Goal: Information Seeking & Learning: Understand process/instructions

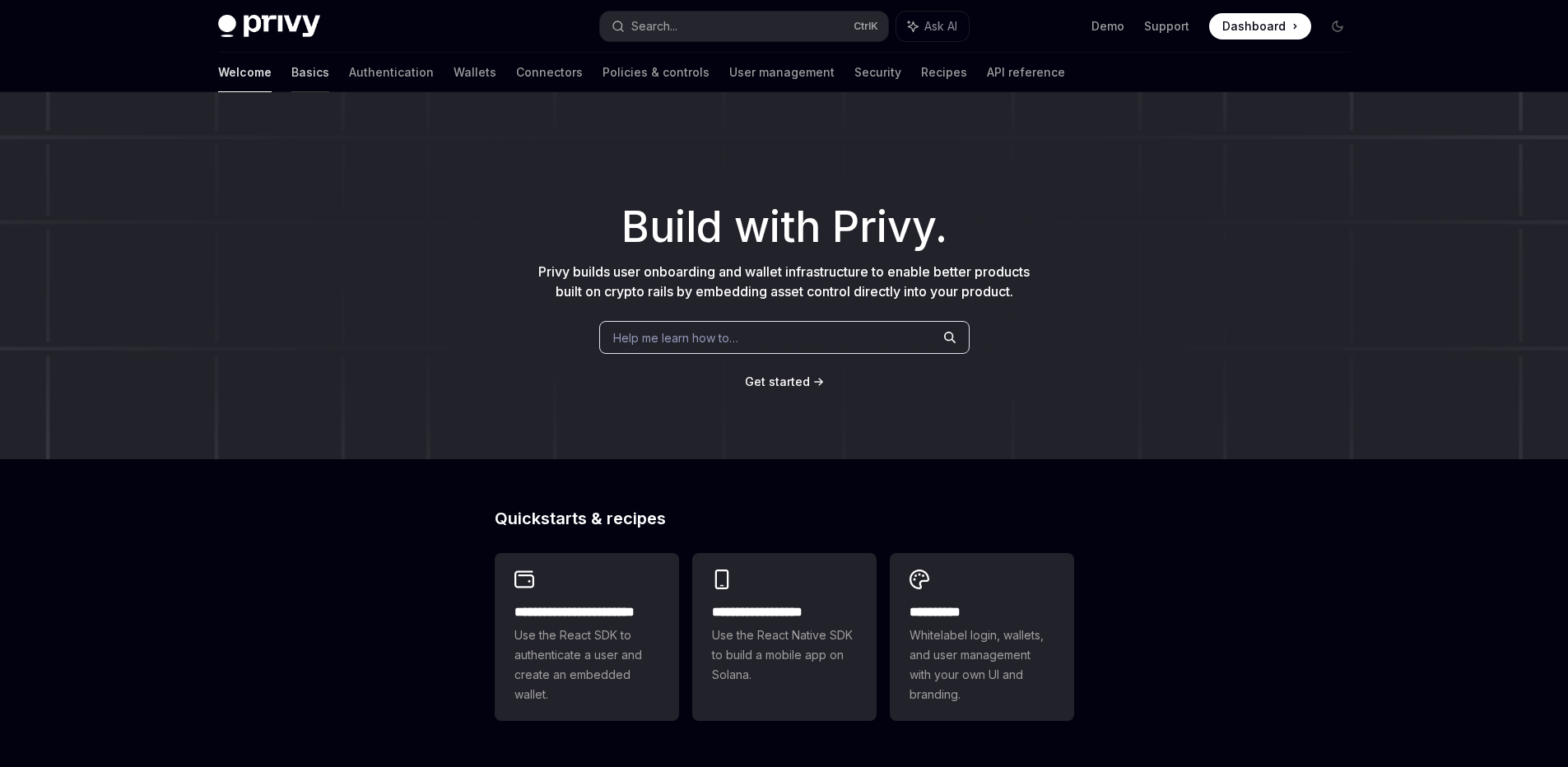
click at [292, 76] on link "Basics" at bounding box center [310, 72] width 37 height 39
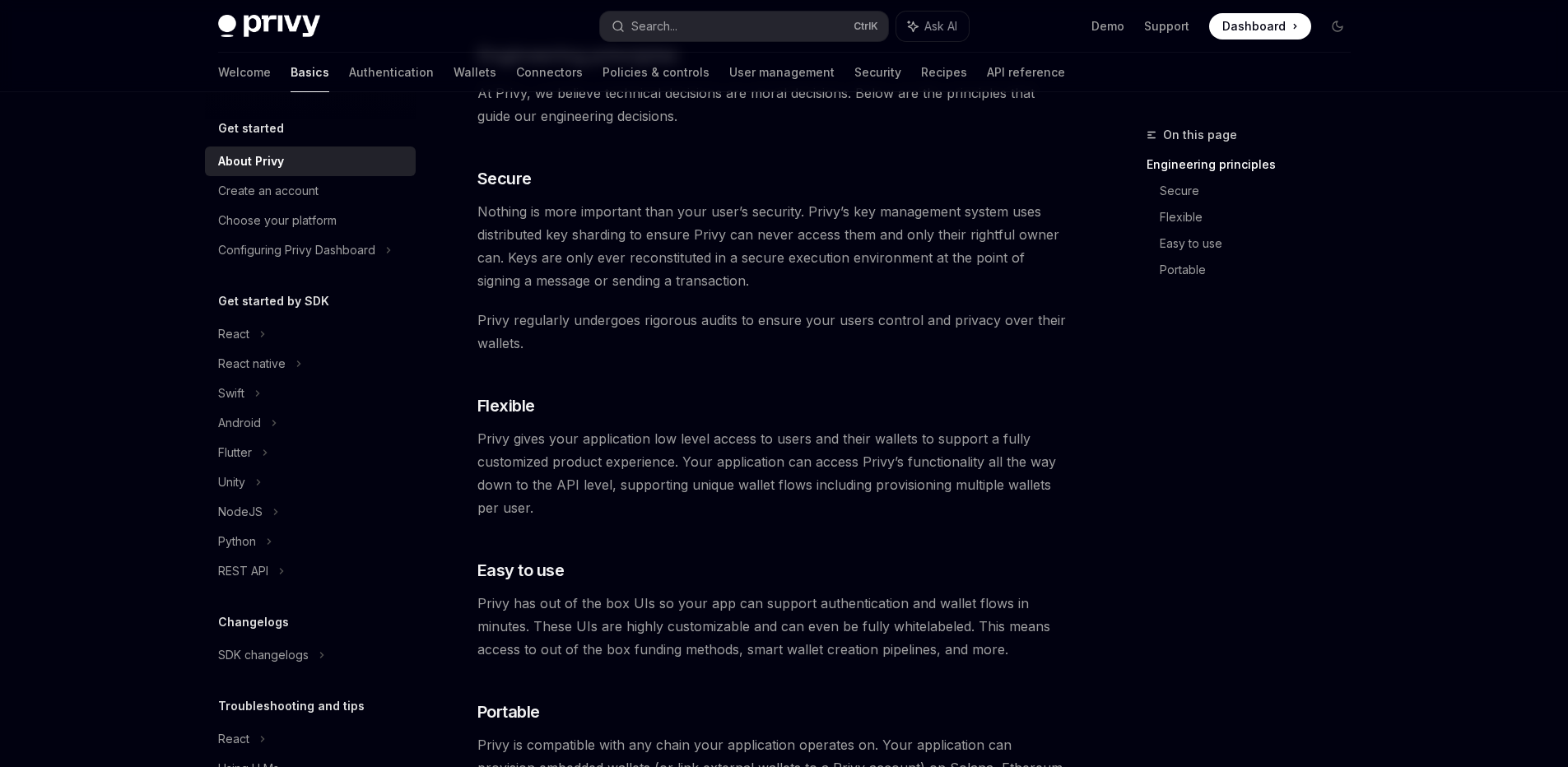
scroll to position [593, 0]
click at [851, 442] on div "Privy builds authentication and wallet infrastructure to enable better products…" at bounding box center [773, 466] width 593 height 1702
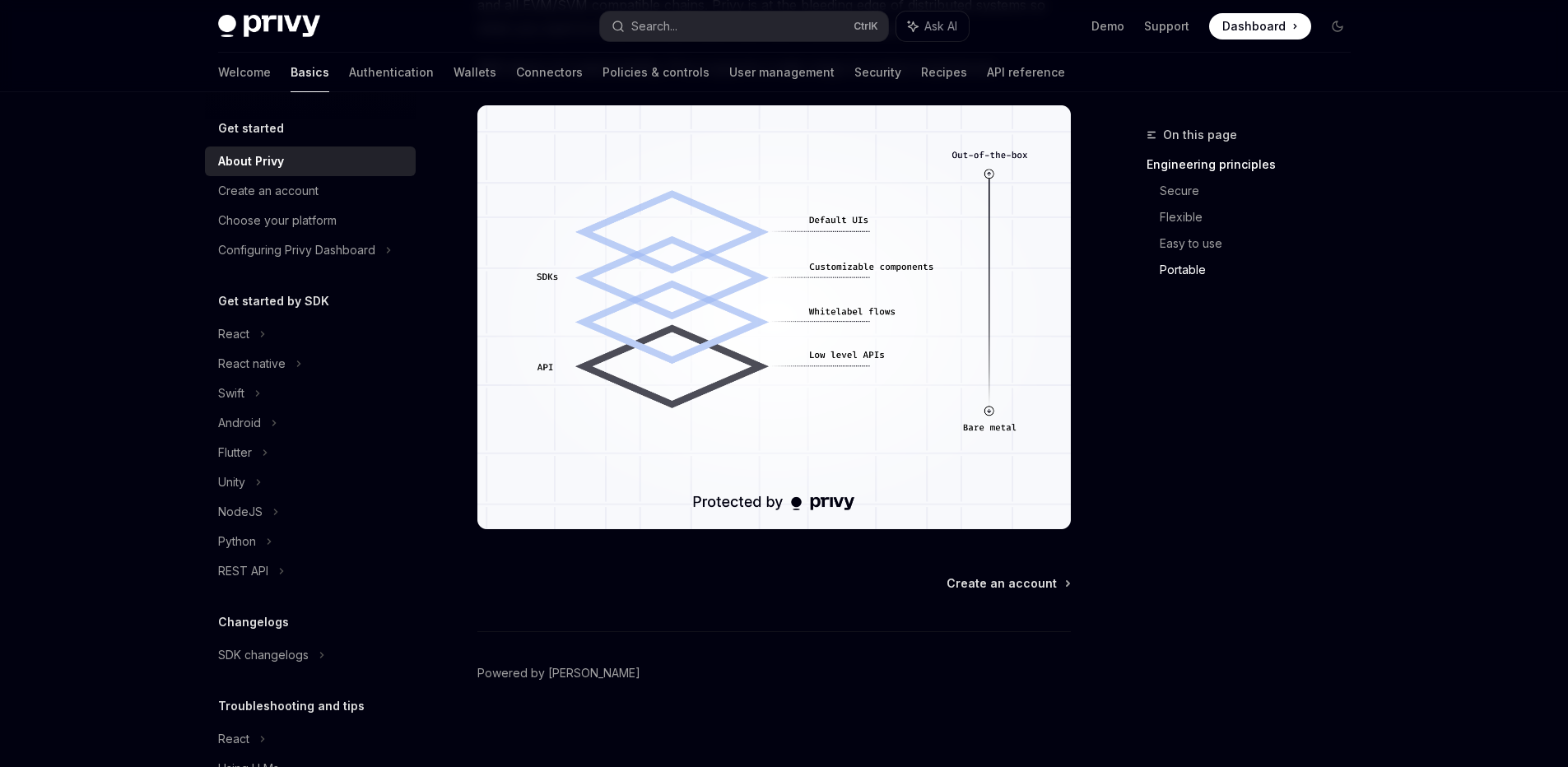
scroll to position [1386, 0]
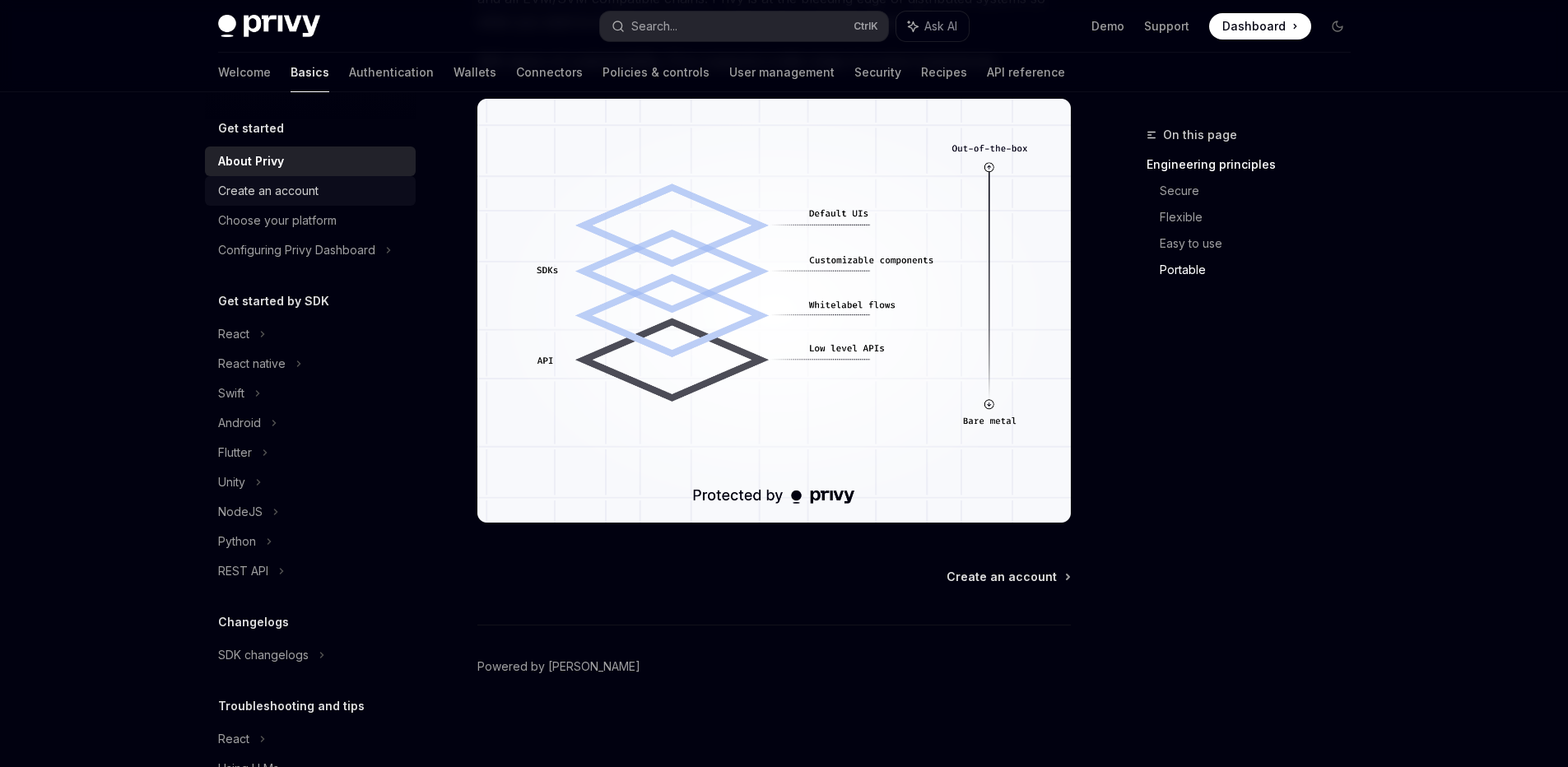
click at [315, 199] on div "Create an account" at bounding box center [268, 191] width 101 height 20
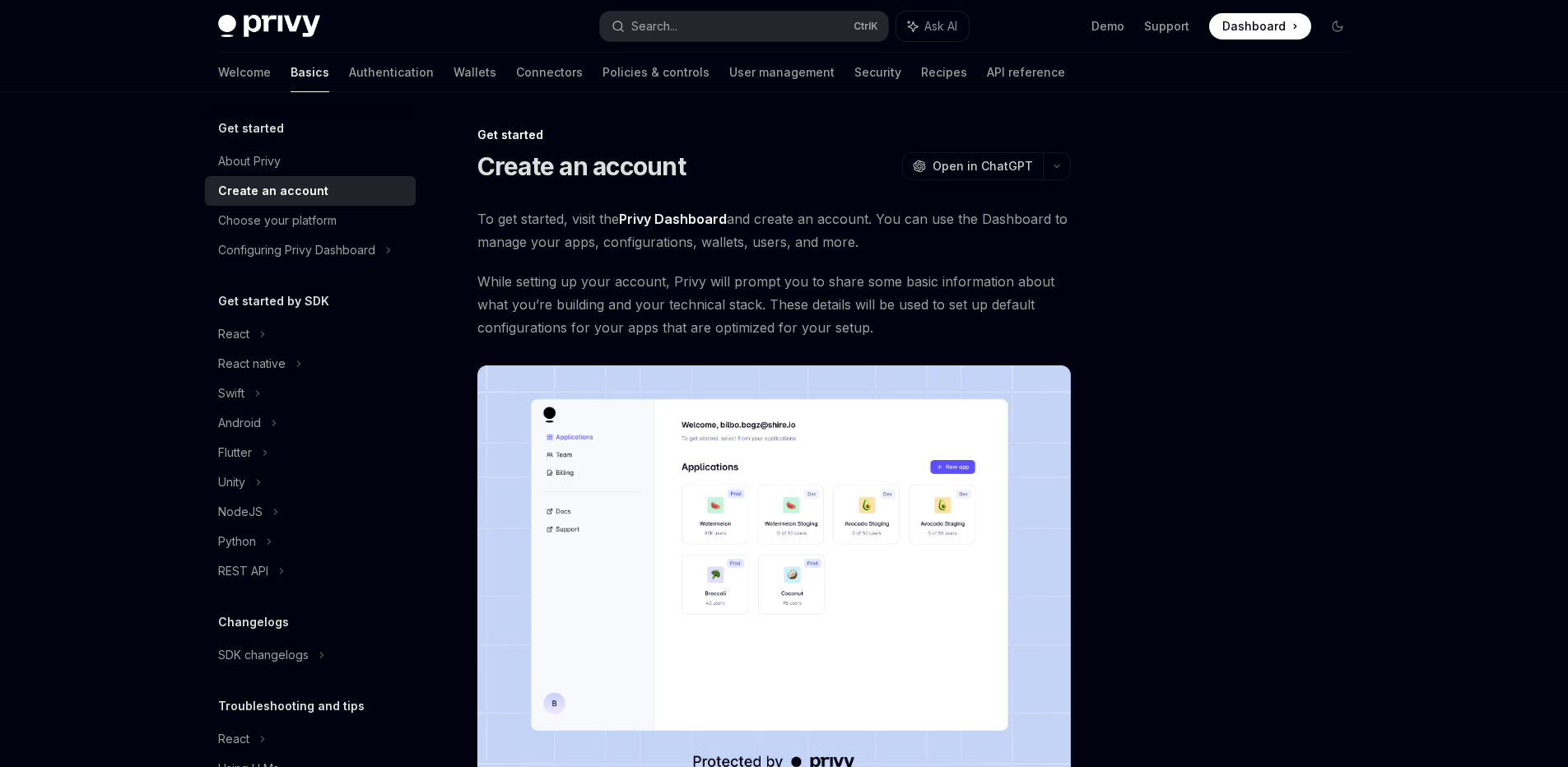
click at [1180, 298] on div at bounding box center [1239, 446] width 251 height 642
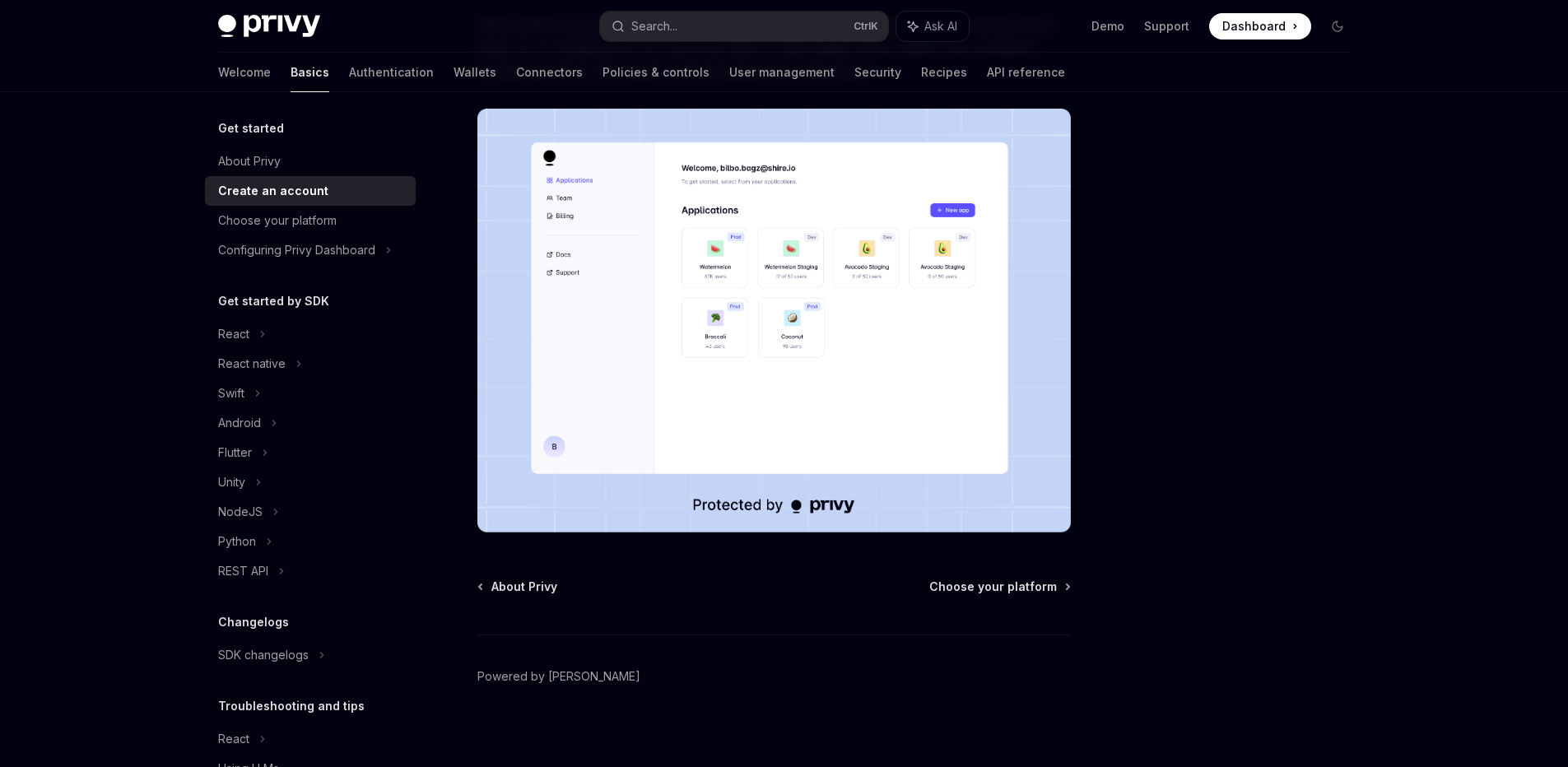
scroll to position [267, 0]
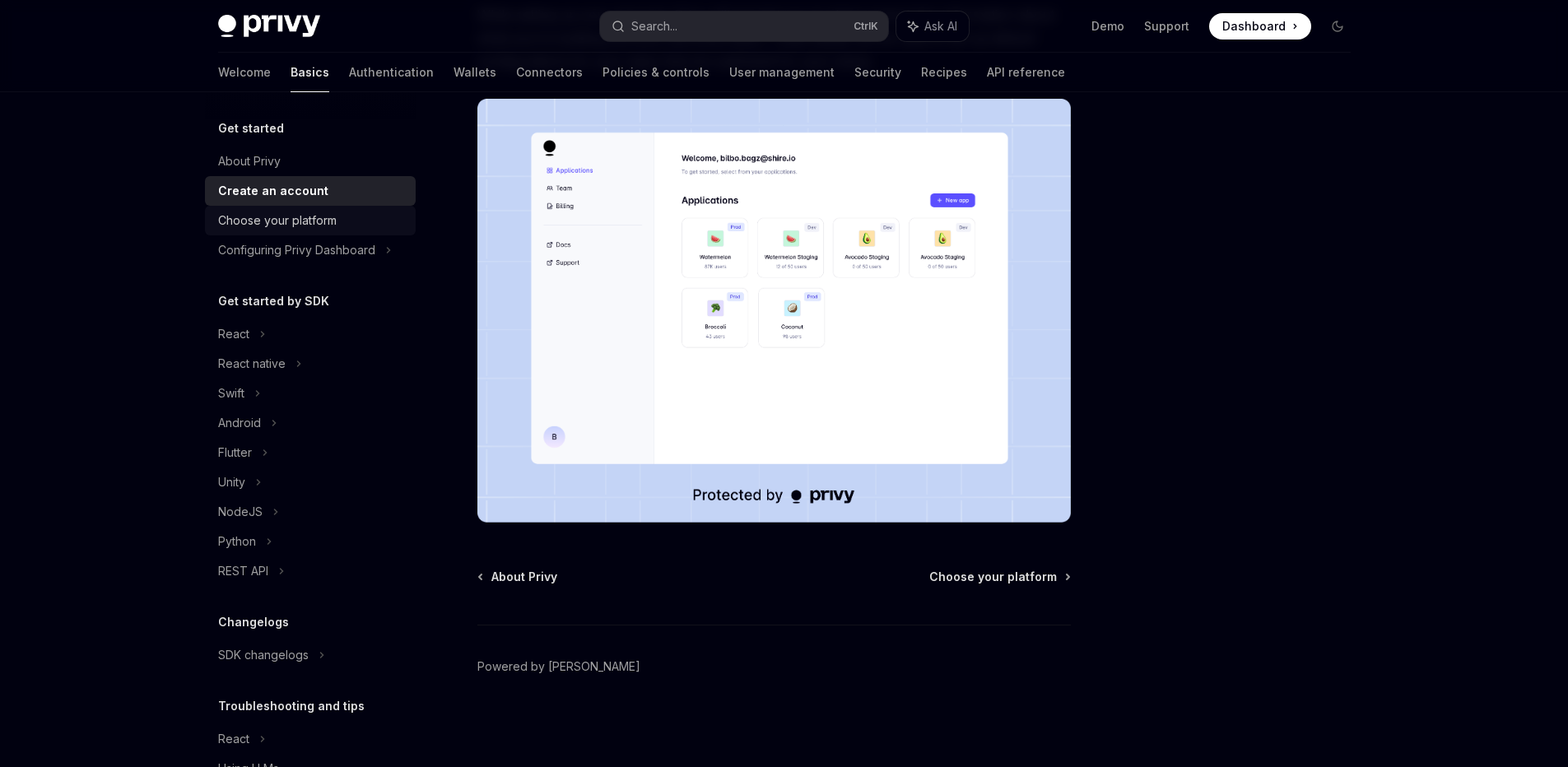
click at [283, 225] on div "Choose your platform" at bounding box center [277, 220] width 119 height 20
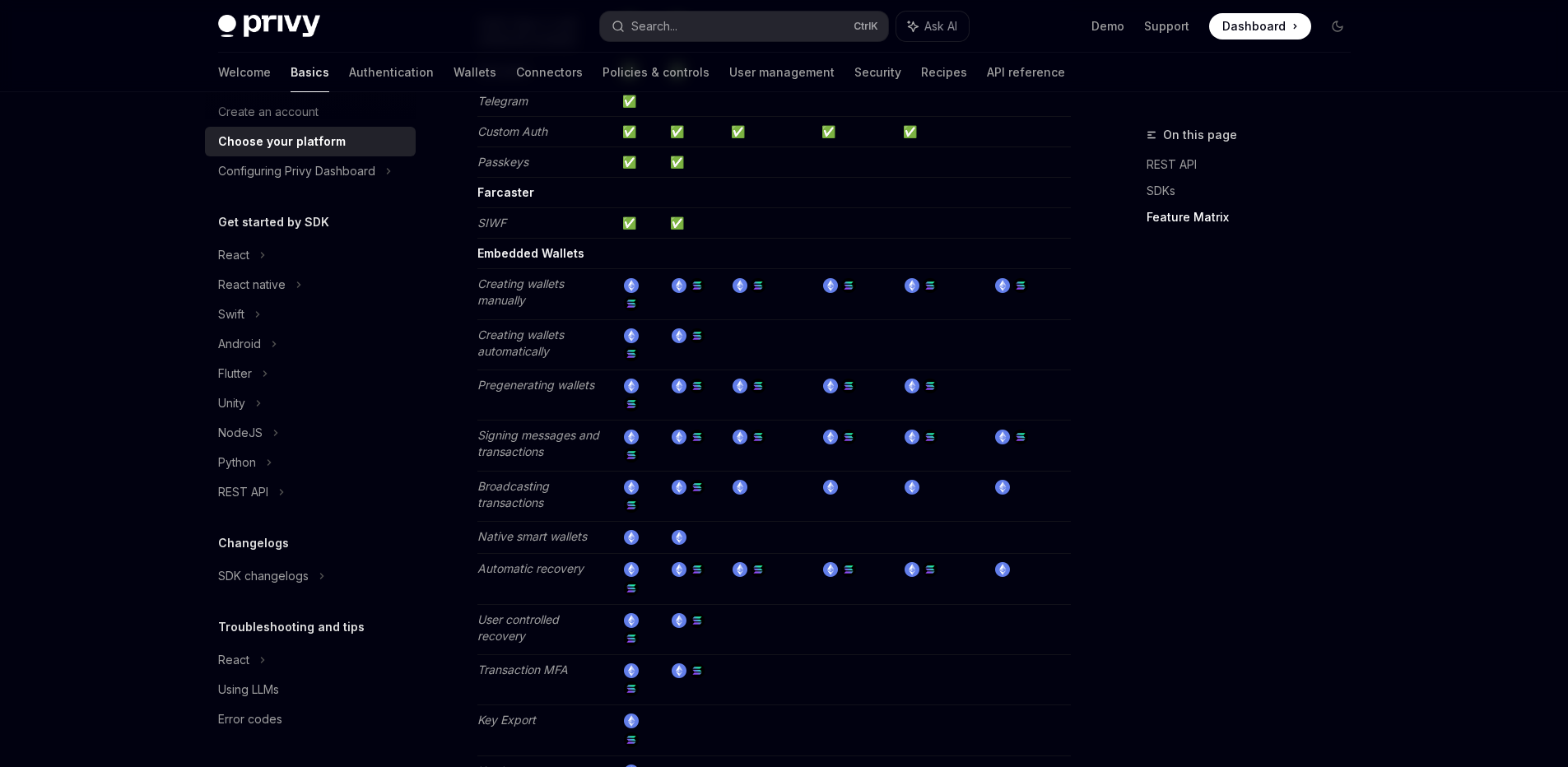
scroll to position [2014, 0]
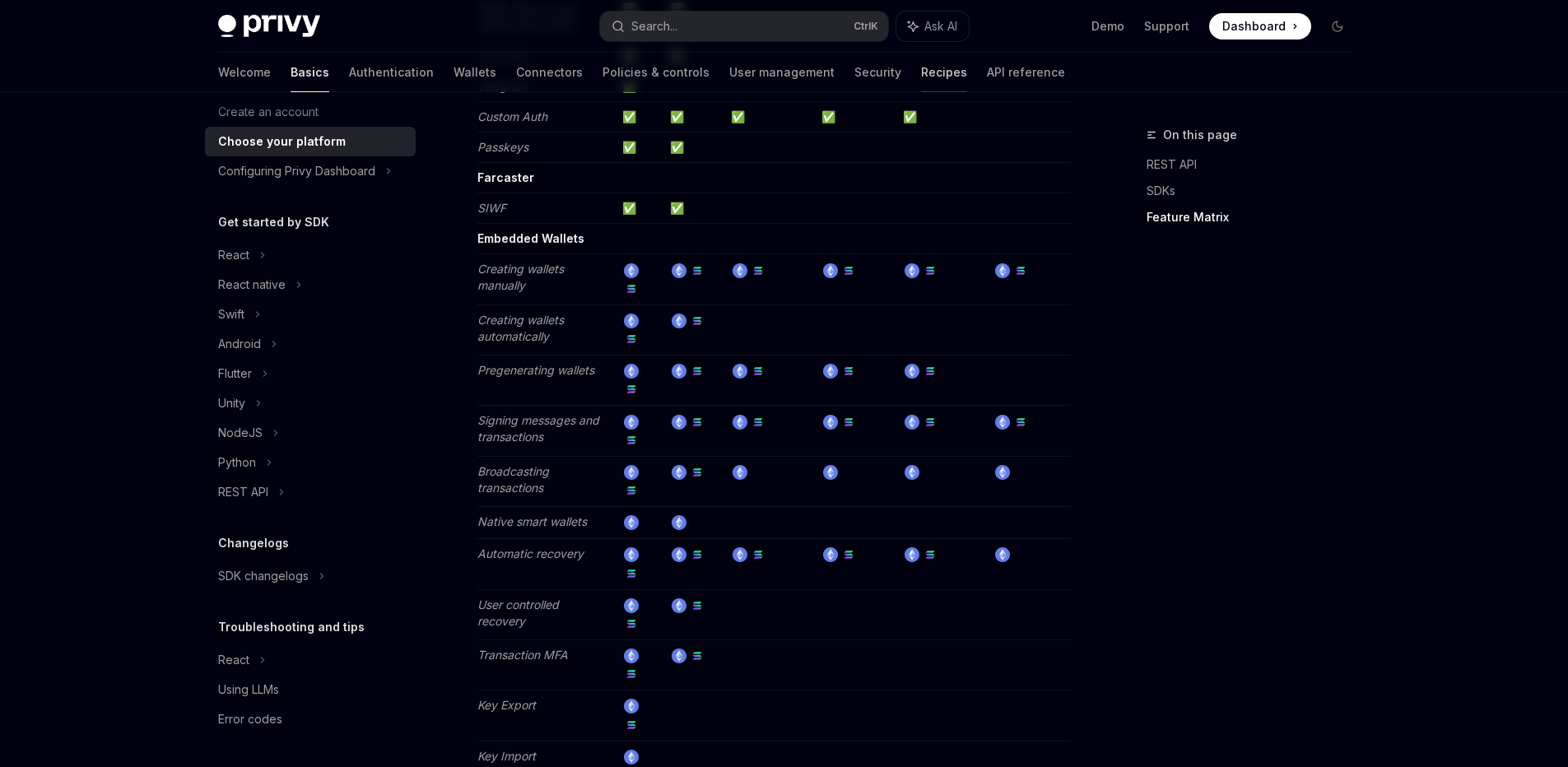
click at [921, 75] on link "Recipes" at bounding box center [945, 72] width 46 height 39
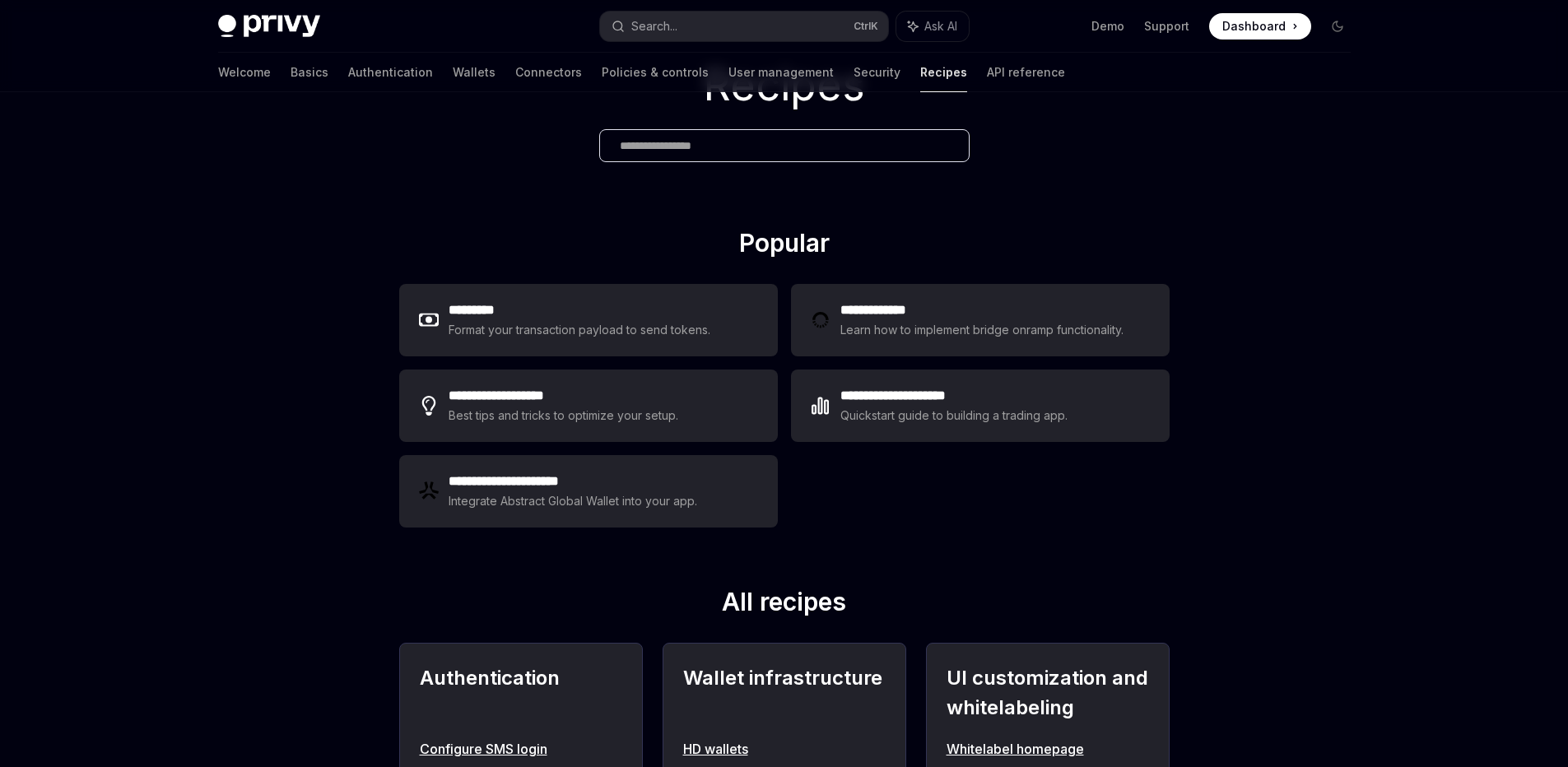
scroll to position [198, 0]
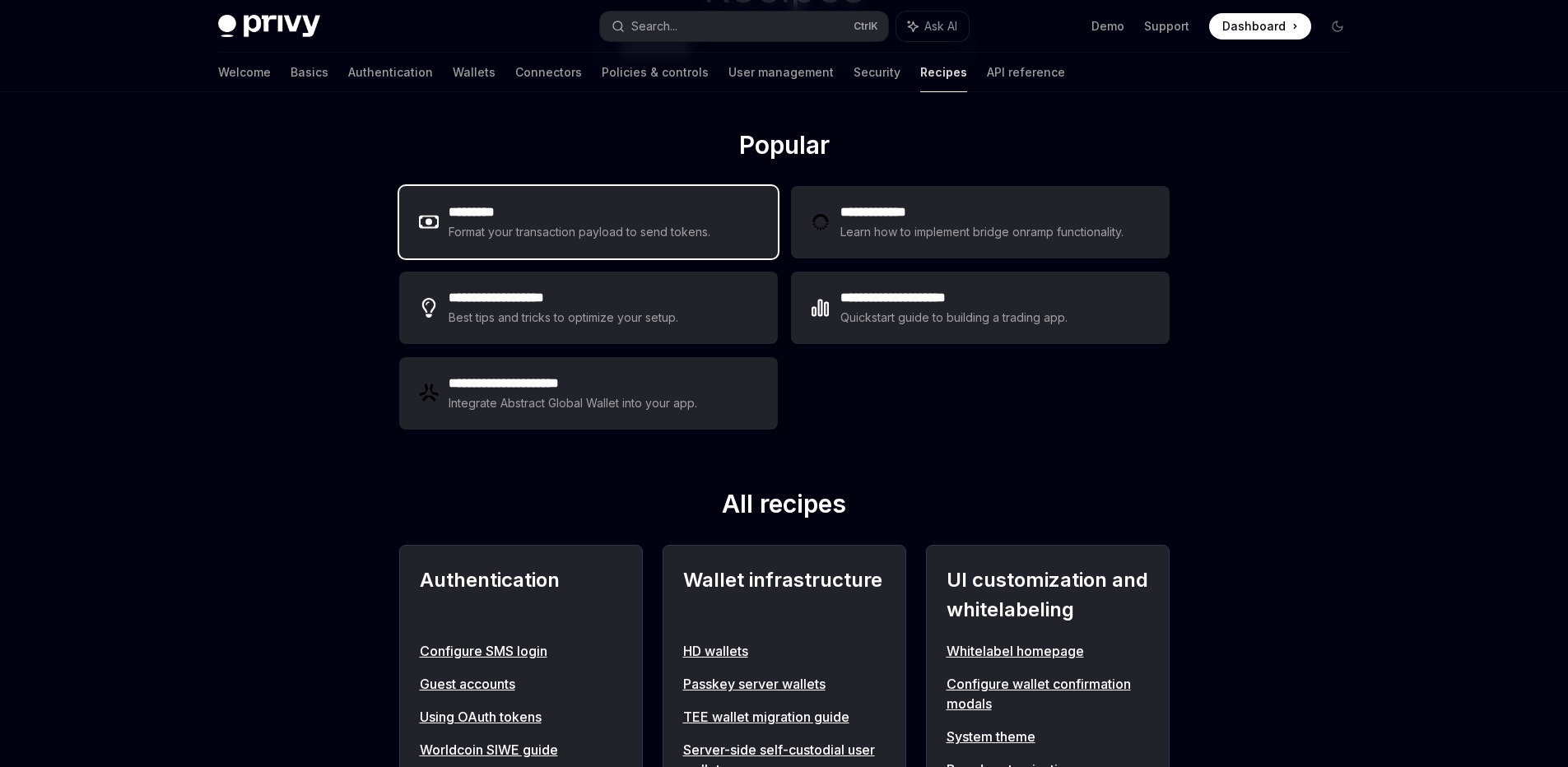
click at [625, 240] on div "Format your transaction payload to send tokens." at bounding box center [580, 232] width 262 height 20
type textarea "*"
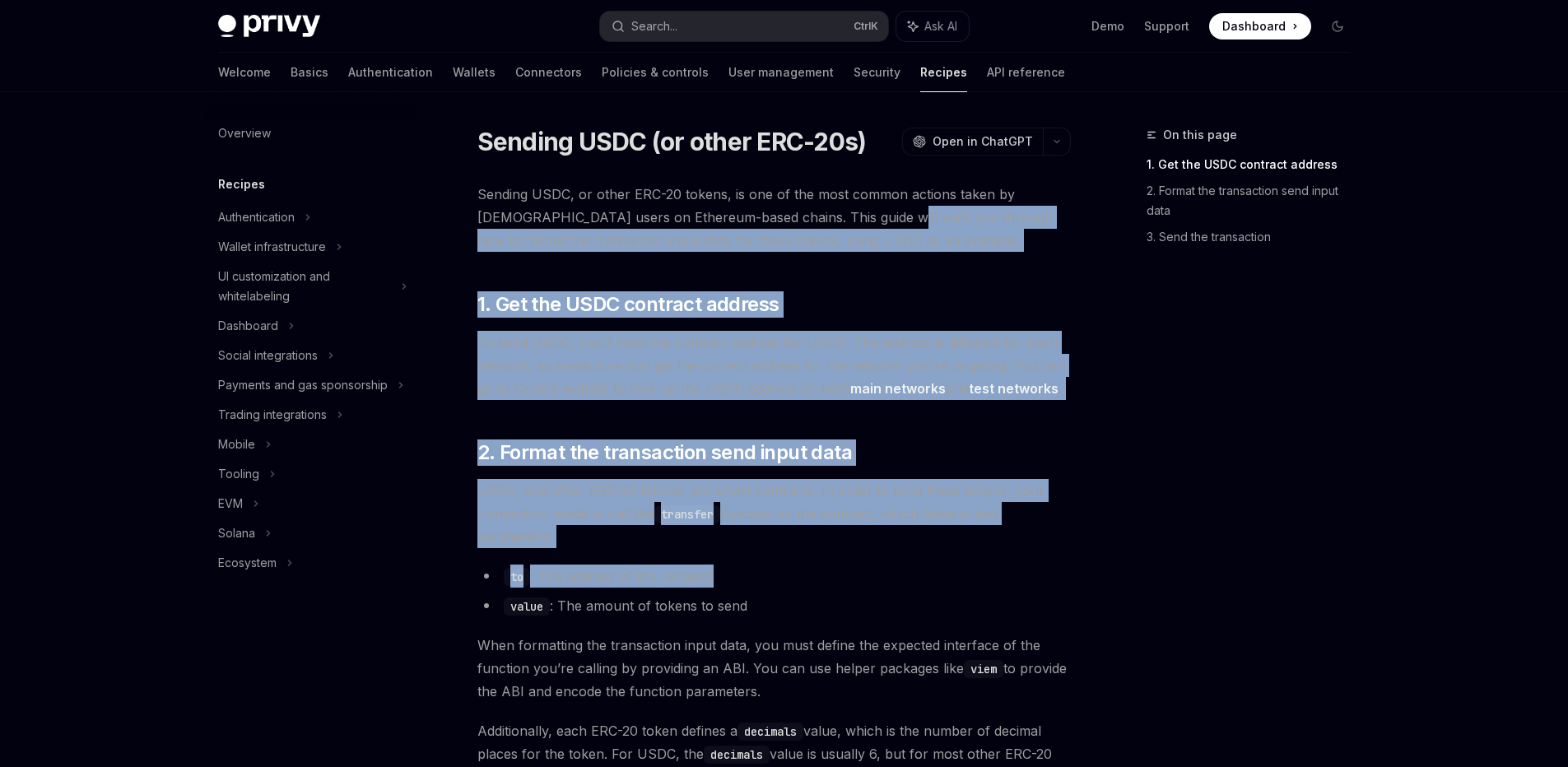
drag, startPoint x: 837, startPoint y: 226, endPoint x: 980, endPoint y: 569, distance: 371.6
click at [980, 569] on li "to : The address of the recipient" at bounding box center [773, 576] width 593 height 23
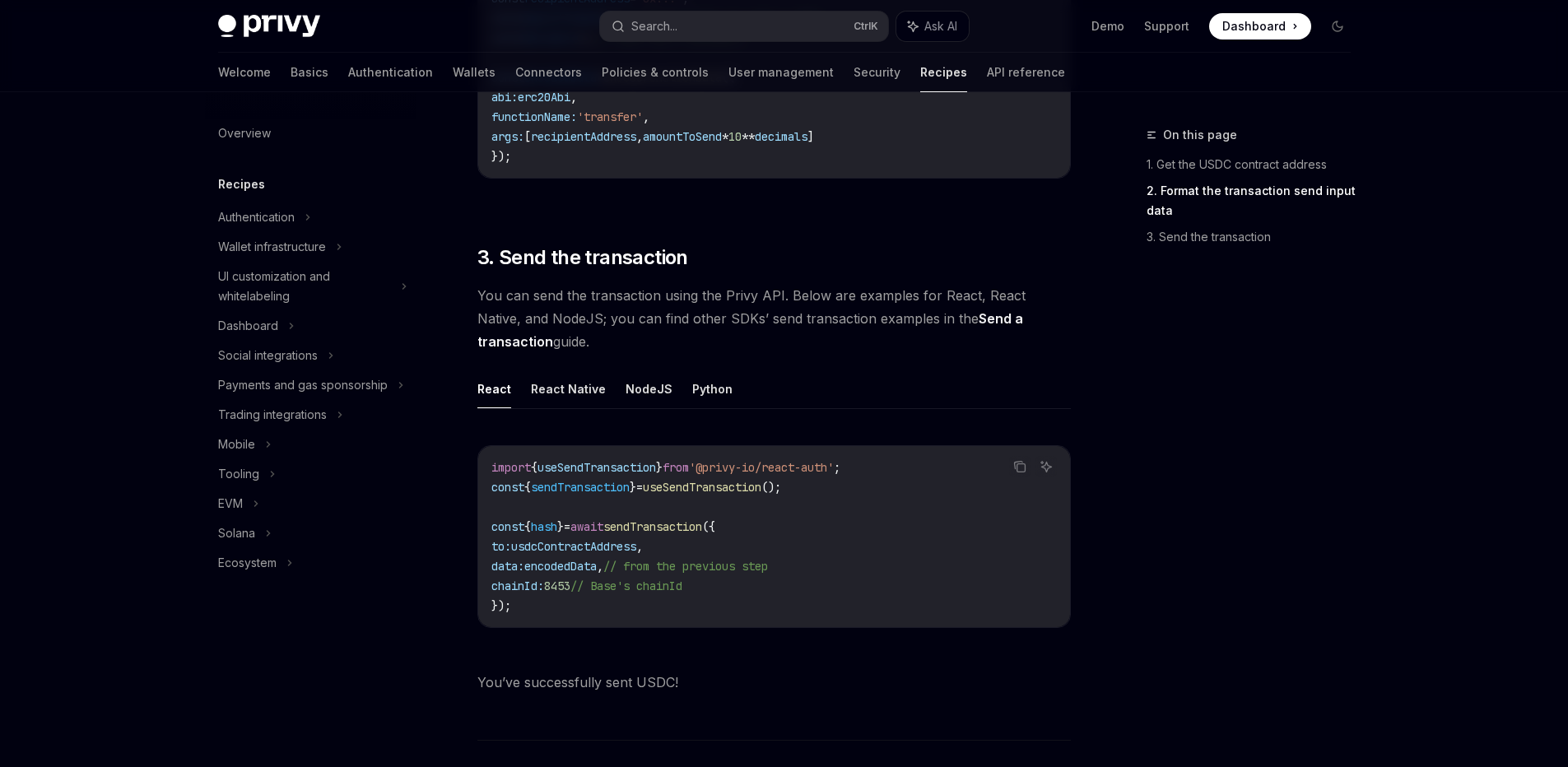
scroll to position [1086, 0]
